Goal: Task Accomplishment & Management: Use online tool/utility

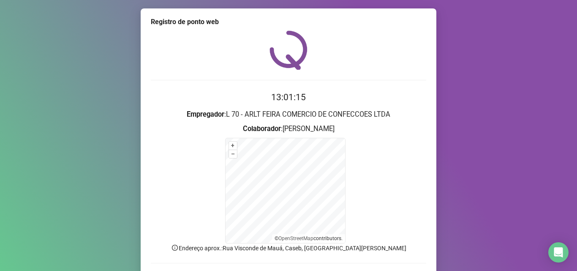
scroll to position [57, 0]
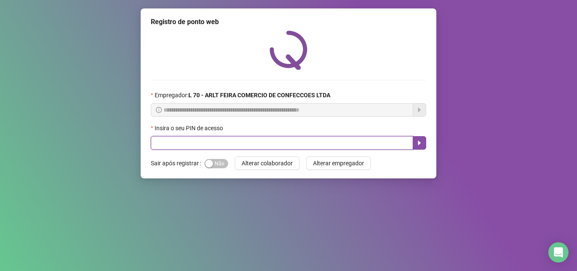
click at [225, 143] on input "text" at bounding box center [282, 143] width 262 height 14
type input "*****"
click at [421, 142] on icon "caret-right" at bounding box center [419, 142] width 7 height 7
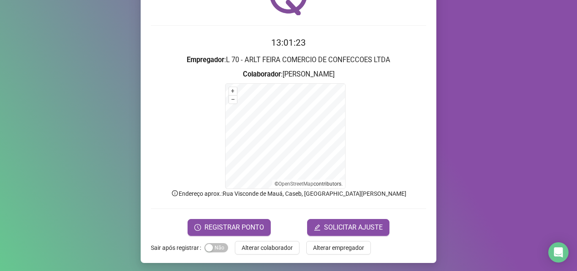
scroll to position [57, 0]
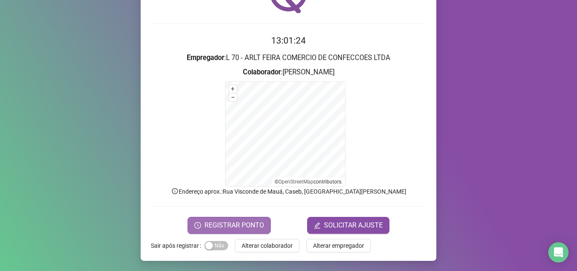
click at [249, 228] on span "REGISTRAR PONTO" at bounding box center [234, 225] width 60 height 10
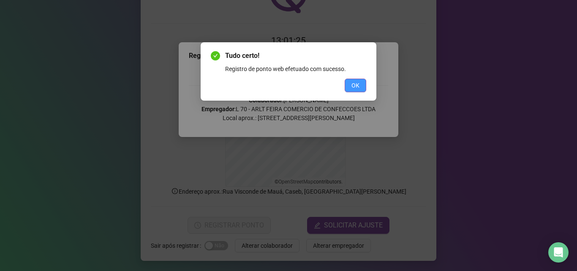
click at [352, 83] on span "OK" at bounding box center [355, 85] width 8 height 9
